Goal: Transaction & Acquisition: Purchase product/service

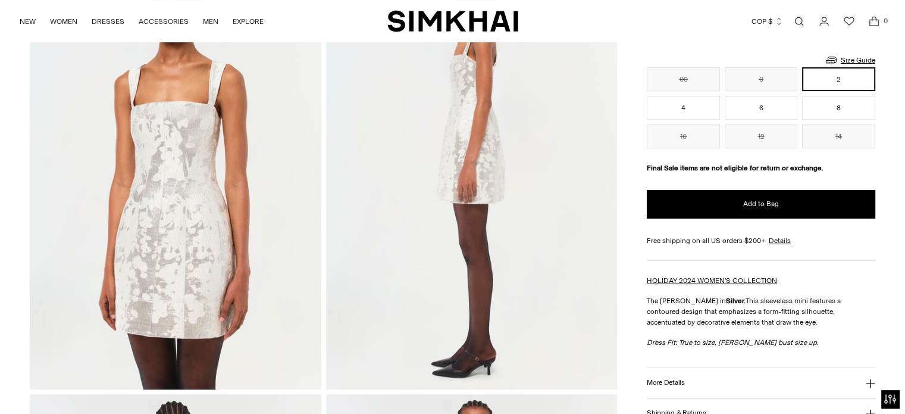
scroll to position [137, 0]
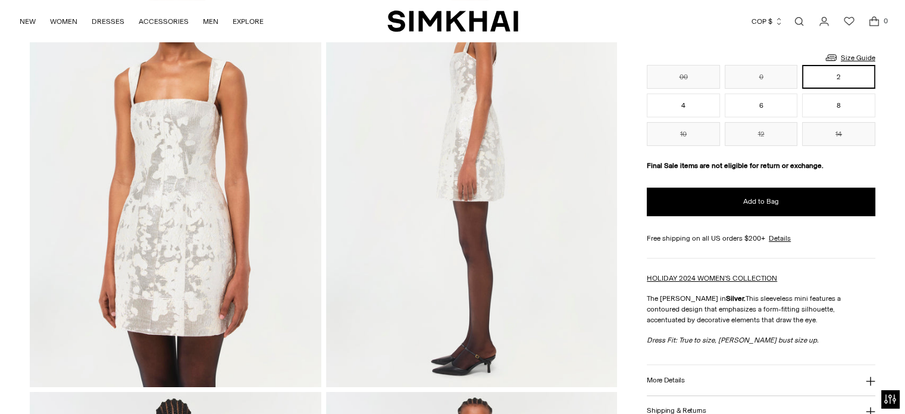
click at [182, 196] on img at bounding box center [175, 167] width 291 height 437
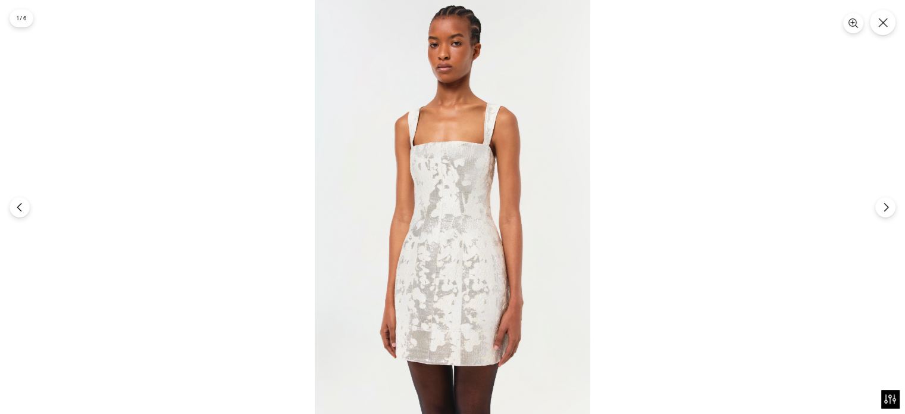
click at [474, 207] on img at bounding box center [453, 207] width 276 height 414
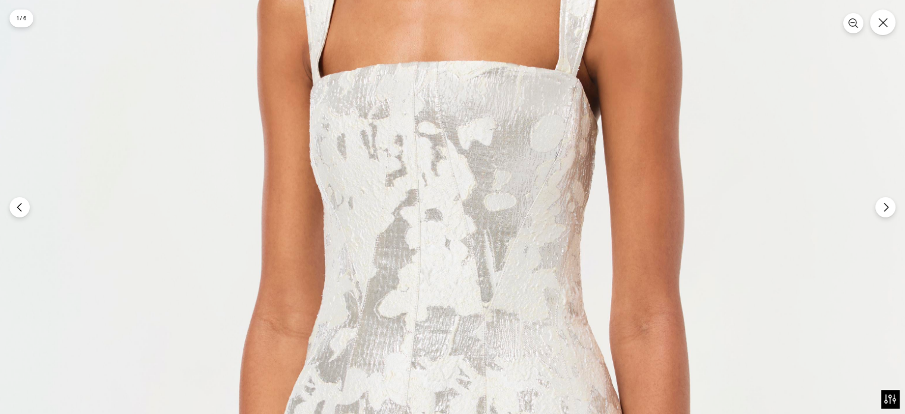
click at [850, 34] on img at bounding box center [453, 282] width 932 height 1397
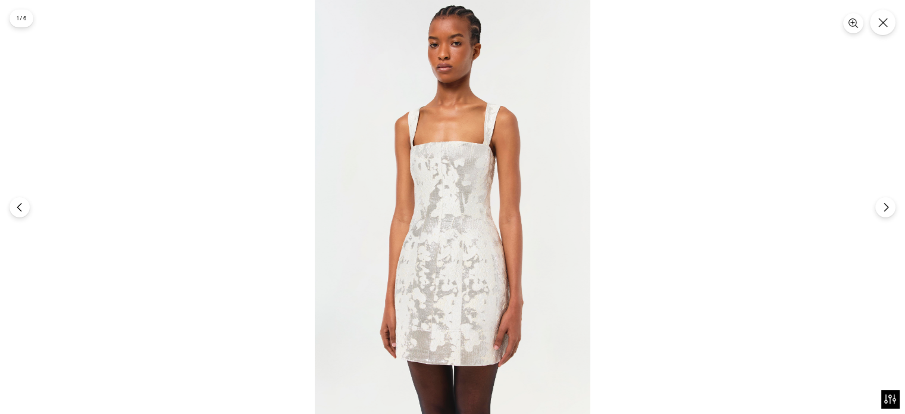
click at [485, 163] on img at bounding box center [453, 207] width 276 height 414
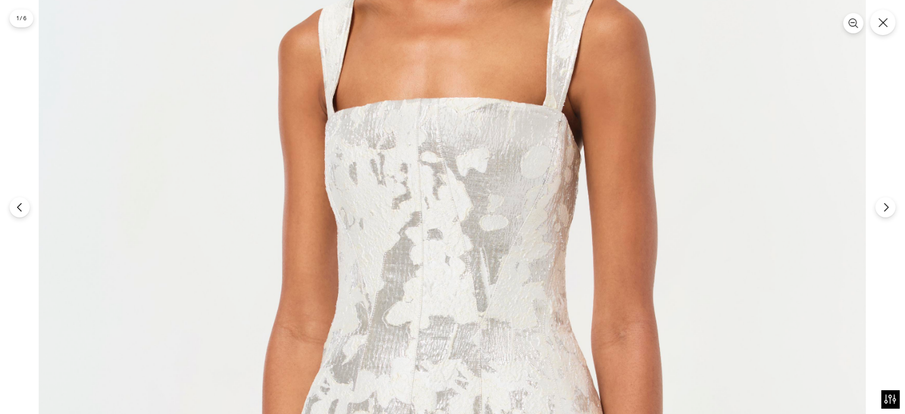
click at [485, 163] on img at bounding box center [452, 294] width 827 height 1241
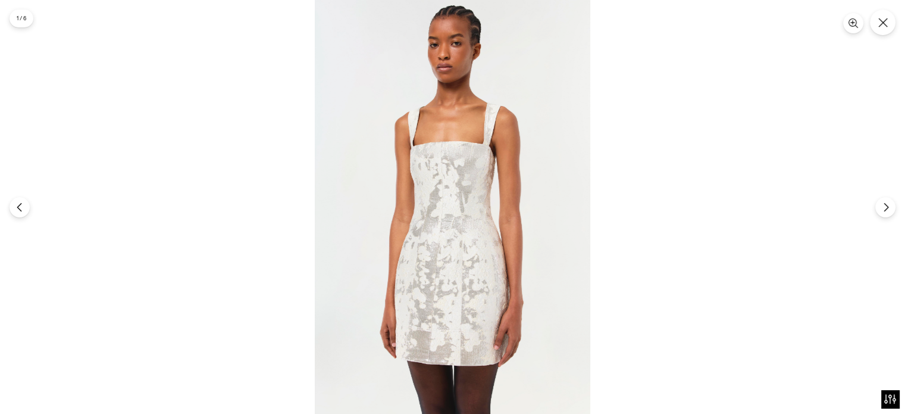
click at [485, 163] on img at bounding box center [453, 207] width 276 height 414
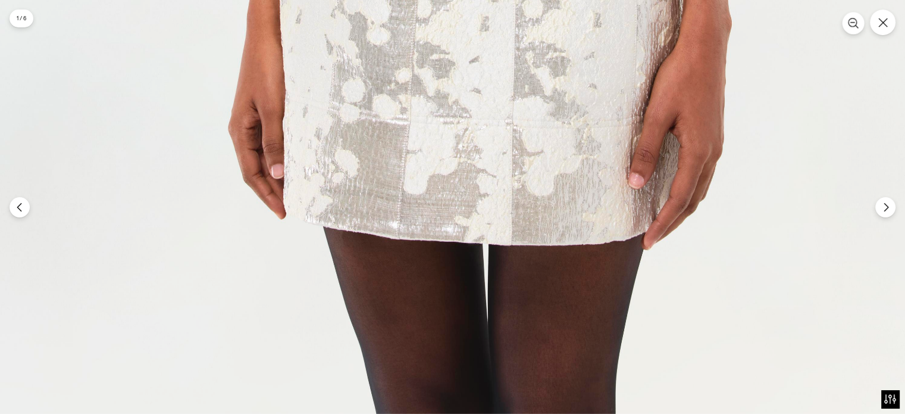
click at [850, 23] on icon "Zoom" at bounding box center [853, 23] width 11 height 11
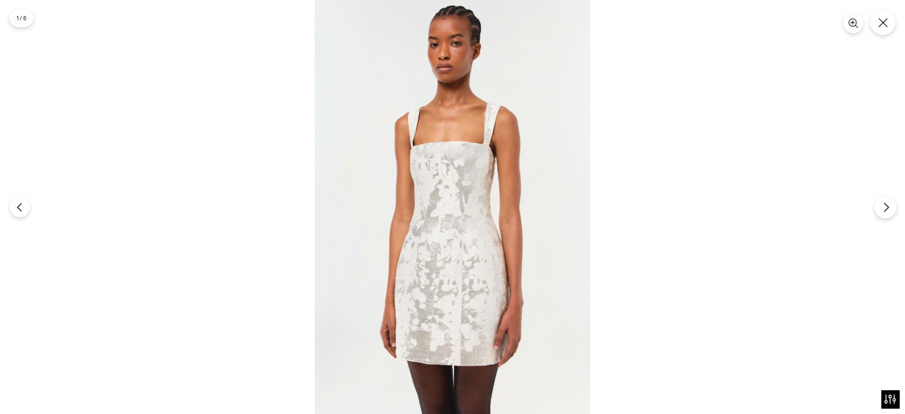
click at [883, 211] on icon "Next" at bounding box center [886, 207] width 11 height 11
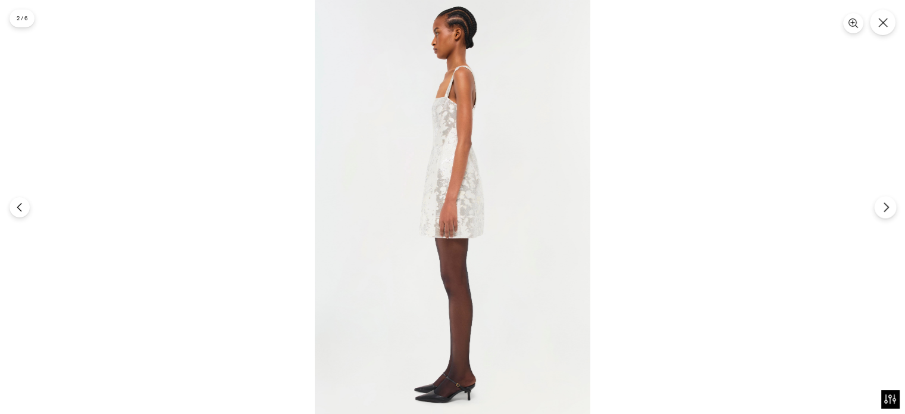
click at [883, 211] on icon "Next" at bounding box center [886, 207] width 11 height 11
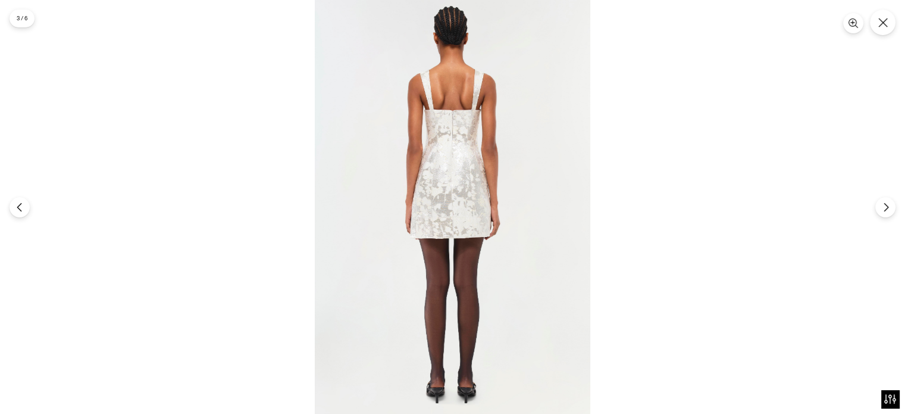
click at [487, 210] on img at bounding box center [453, 207] width 276 height 414
